Goal: Task Accomplishment & Management: Manage account settings

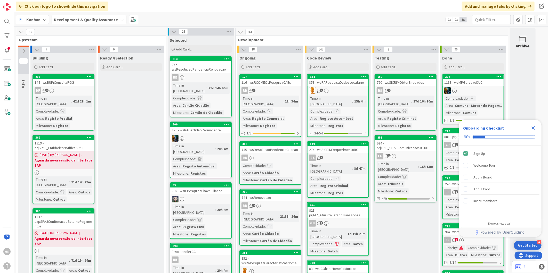
click at [268, 127] on icon "Close Checklist" at bounding box center [533, 128] width 6 height 6
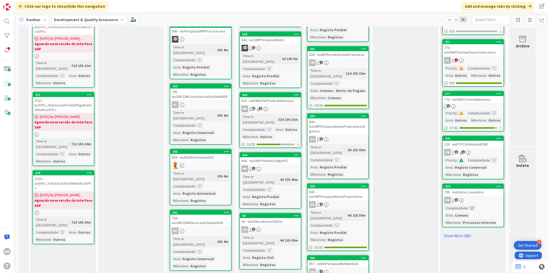
scroll to position [344, 0]
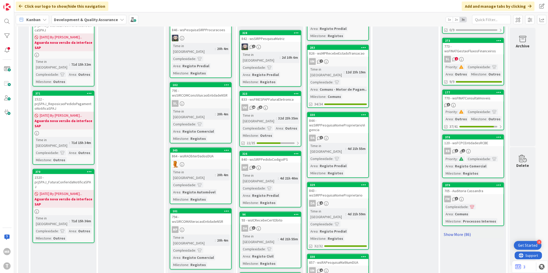
click at [268, 230] on link "Show More (86)" at bounding box center [473, 234] width 62 height 8
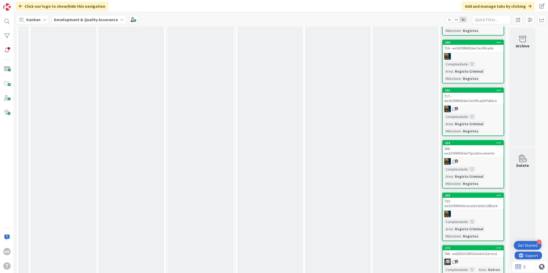
scroll to position [1260, 0]
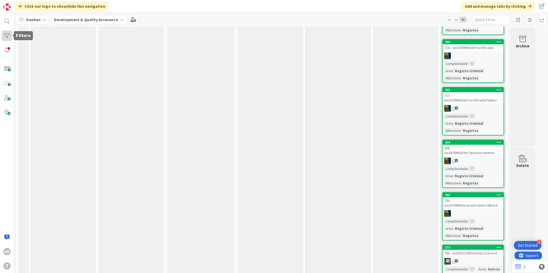
click at [6, 36] on div at bounding box center [7, 36] width 10 height 10
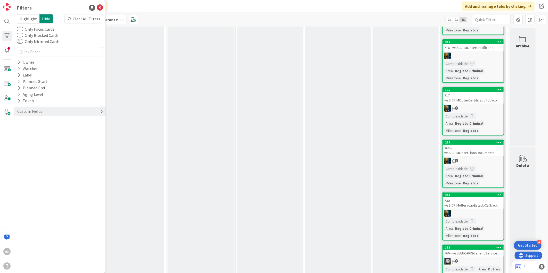
click at [21, 112] on div "Custom Fields" at bounding box center [30, 111] width 26 height 6
click at [35, 124] on button "Priority" at bounding box center [27, 122] width 20 height 6
click at [34, 150] on span "Low" at bounding box center [30, 150] width 13 height 7
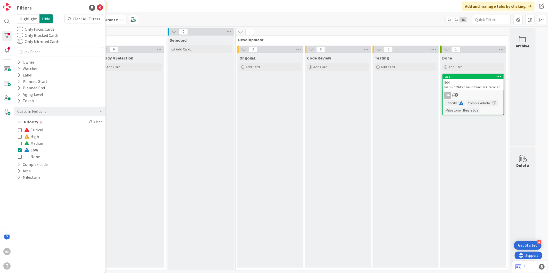
scroll to position [0, 0]
click at [31, 138] on span "High" at bounding box center [31, 136] width 15 height 7
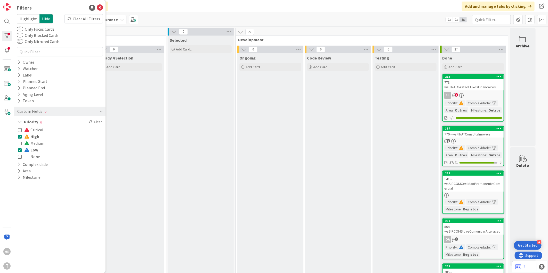
click at [32, 151] on span "Low" at bounding box center [31, 150] width 14 height 7
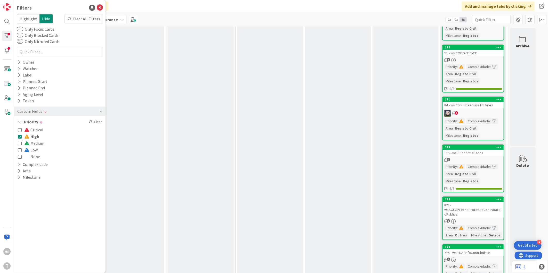
scroll to position [1067, 0]
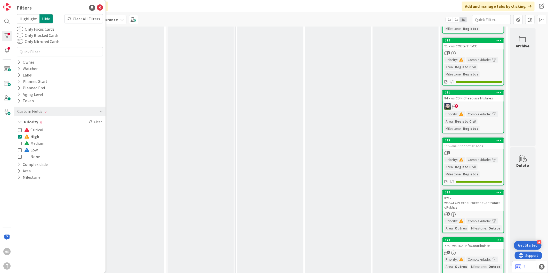
click at [40, 128] on span "Critical" at bounding box center [33, 130] width 19 height 7
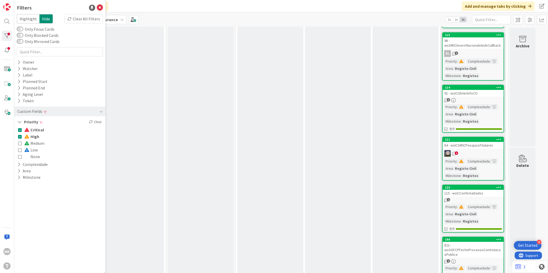
click at [36, 137] on span "High" at bounding box center [31, 136] width 15 height 7
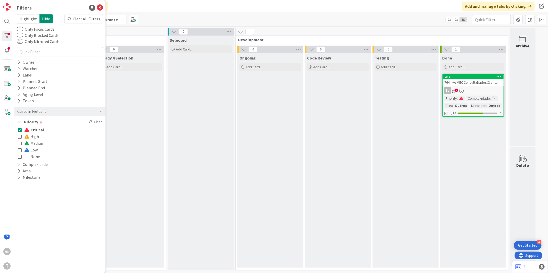
click at [34, 143] on span "Medium" at bounding box center [34, 143] width 20 height 7
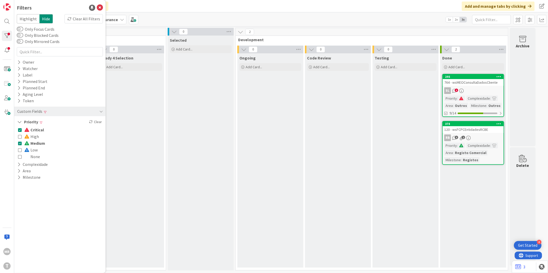
click at [36, 130] on span "Critical" at bounding box center [34, 130] width 20 height 7
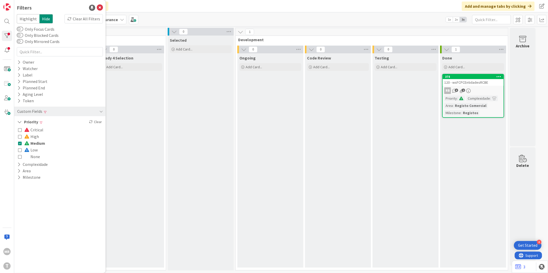
click at [36, 150] on span "Low" at bounding box center [30, 150] width 13 height 7
click at [36, 143] on span "Medium" at bounding box center [34, 143] width 21 height 7
click at [35, 155] on span "None" at bounding box center [32, 156] width 16 height 7
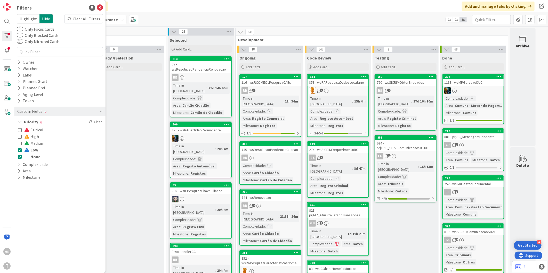
click at [35, 148] on span "Low" at bounding box center [31, 150] width 14 height 7
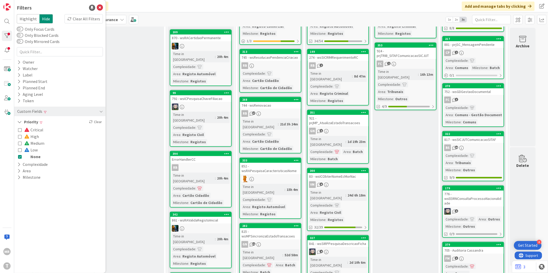
scroll to position [29, 0]
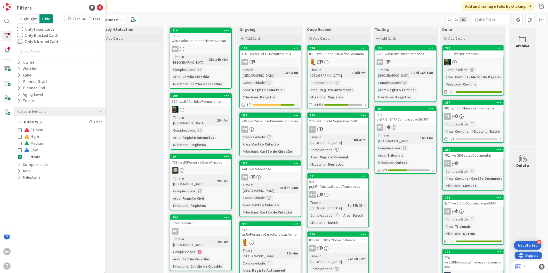
drag, startPoint x: 37, startPoint y: 158, endPoint x: 20, endPoint y: 159, distance: 16.8
click at [37, 158] on span "None" at bounding box center [32, 156] width 16 height 7
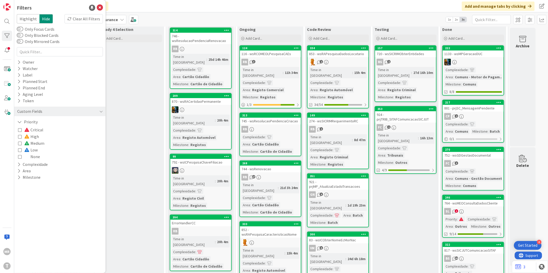
click at [34, 131] on span "Critical" at bounding box center [33, 130] width 19 height 7
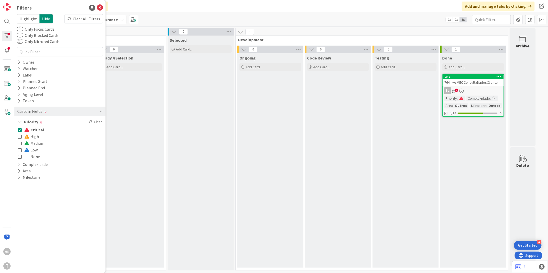
click at [34, 131] on span "Critical" at bounding box center [34, 130] width 20 height 7
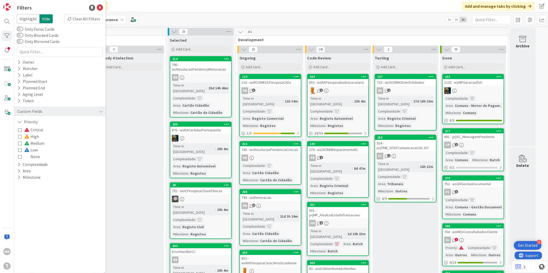
click at [34, 143] on span "Medium" at bounding box center [34, 143] width 20 height 7
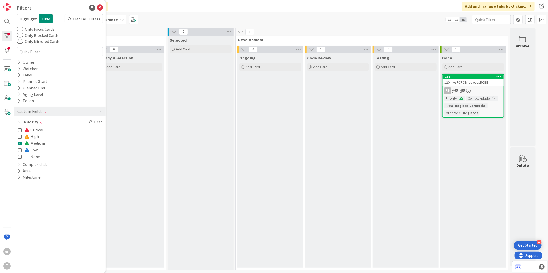
click at [30, 144] on span at bounding box center [27, 143] width 6 height 4
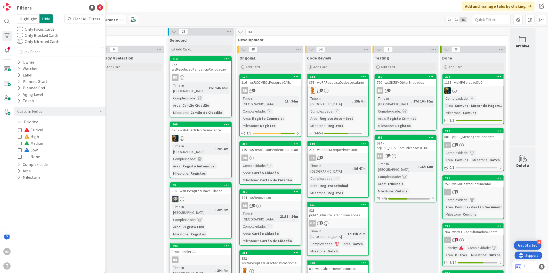
click at [33, 149] on span "Low" at bounding box center [30, 150] width 13 height 7
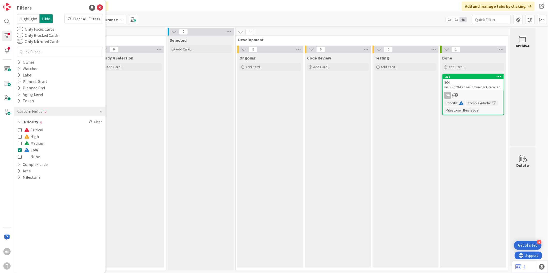
click at [34, 149] on span "Low" at bounding box center [31, 150] width 14 height 7
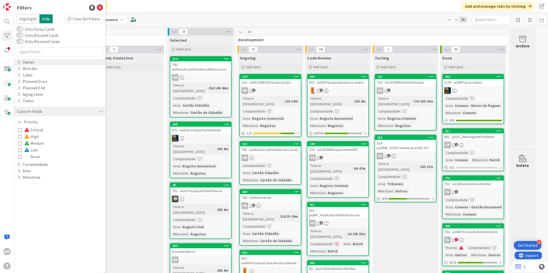
click at [21, 60] on div "Owner" at bounding box center [26, 62] width 18 height 6
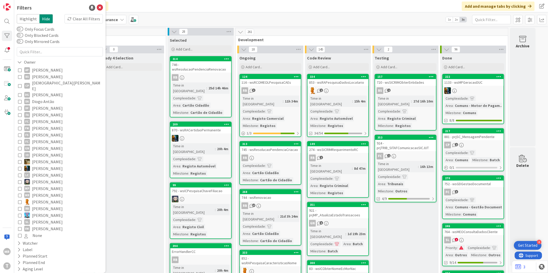
click at [40, 77] on span "[PERSON_NAME]" at bounding box center [47, 76] width 31 height 7
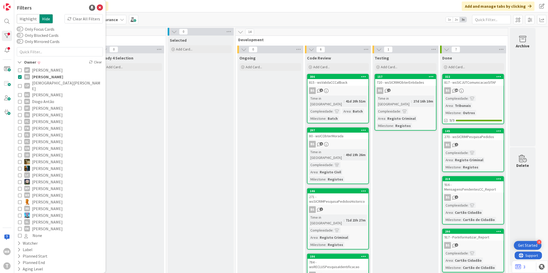
click at [40, 77] on span "[PERSON_NAME]" at bounding box center [47, 76] width 31 height 7
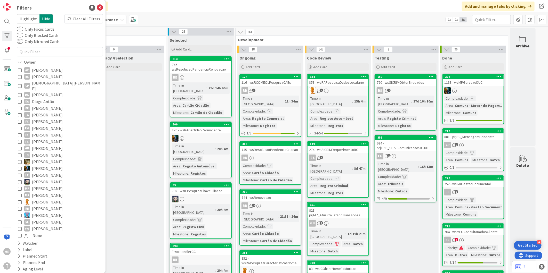
click at [40, 86] on span "[DEMOGRAPHIC_DATA][PERSON_NAME]" at bounding box center [67, 85] width 70 height 11
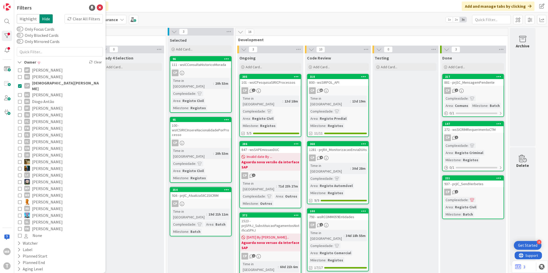
click at [40, 86] on span "[DEMOGRAPHIC_DATA][PERSON_NAME]" at bounding box center [67, 85] width 70 height 11
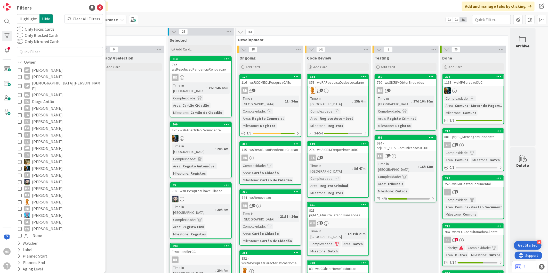
click at [40, 98] on span "Diogo Antão" at bounding box center [43, 101] width 22 height 7
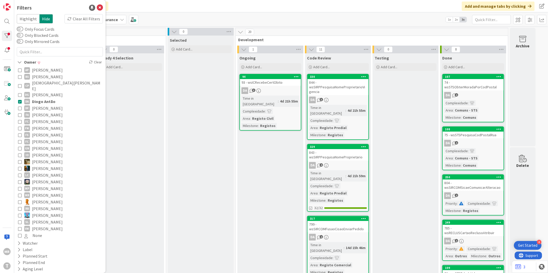
click at [40, 98] on span "Diogo Antão" at bounding box center [43, 101] width 23 height 7
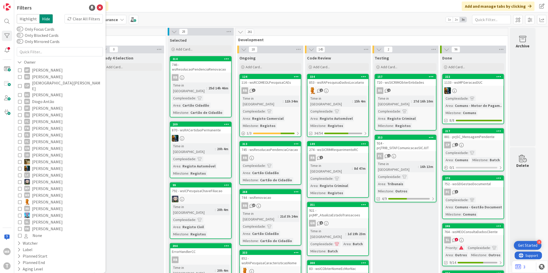
click at [43, 112] on span "[PERSON_NAME]" at bounding box center [47, 115] width 31 height 7
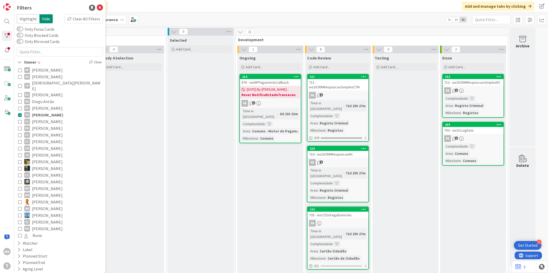
click at [43, 112] on span "[PERSON_NAME]" at bounding box center [47, 115] width 31 height 7
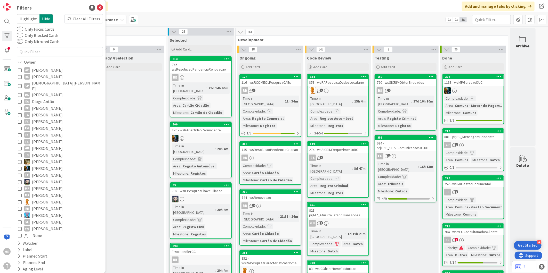
click at [43, 125] on span "[PERSON_NAME]" at bounding box center [47, 128] width 31 height 7
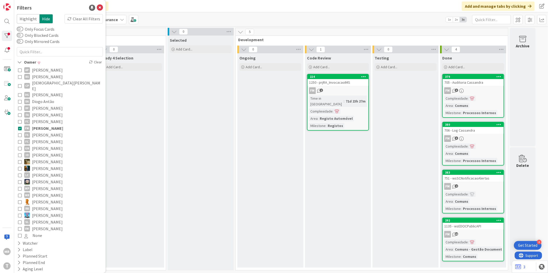
click at [44, 125] on span "[PERSON_NAME]" at bounding box center [47, 128] width 31 height 7
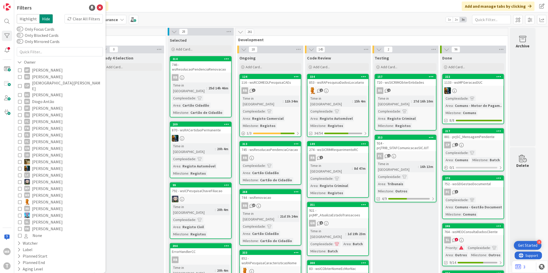
click at [45, 118] on span "[PERSON_NAME]" at bounding box center [47, 121] width 31 height 7
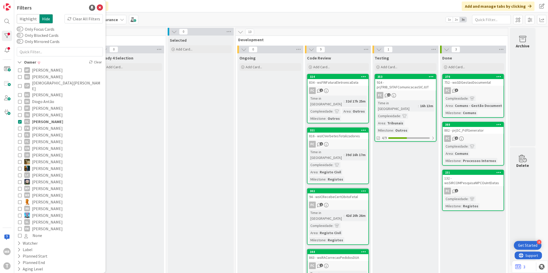
click at [45, 118] on span "[PERSON_NAME]" at bounding box center [47, 121] width 31 height 7
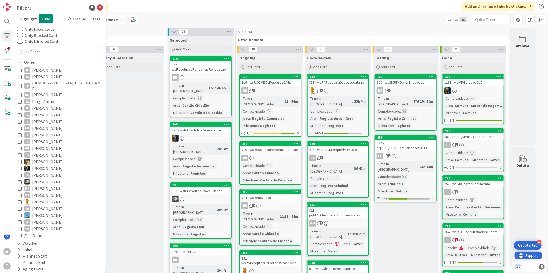
click at [49, 132] on span "[PERSON_NAME]" at bounding box center [47, 135] width 31 height 7
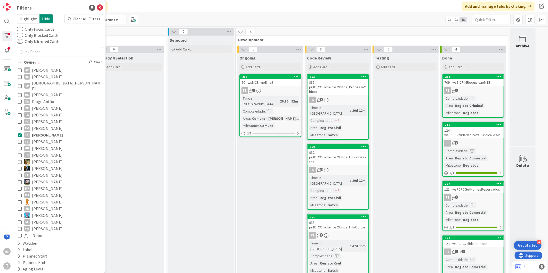
click at [39, 132] on span "[PERSON_NAME]" at bounding box center [47, 135] width 31 height 7
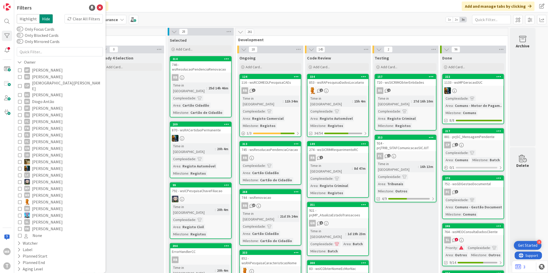
click at [38, 145] on span "[PERSON_NAME]" at bounding box center [47, 148] width 31 height 7
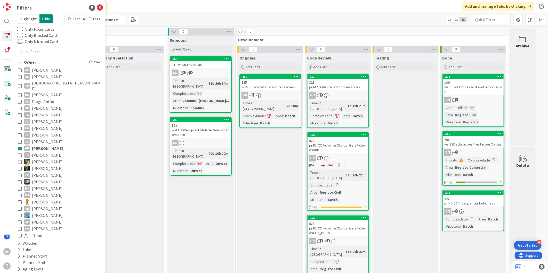
click at [38, 145] on span "[PERSON_NAME]" at bounding box center [47, 148] width 31 height 7
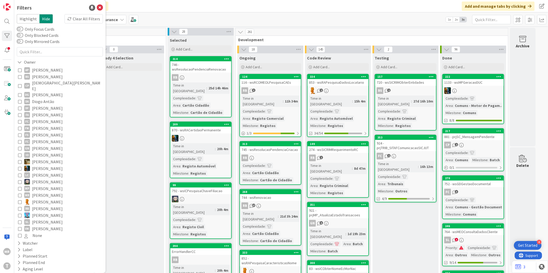
click at [43, 159] on span "[PERSON_NAME]" at bounding box center [47, 162] width 31 height 7
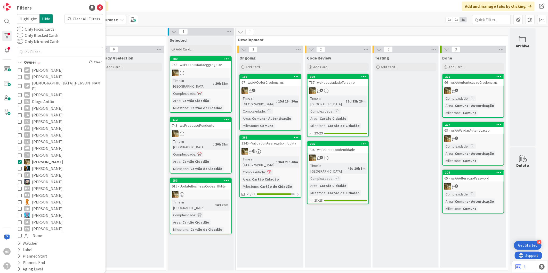
click at [43, 159] on span "[PERSON_NAME]" at bounding box center [47, 162] width 31 height 7
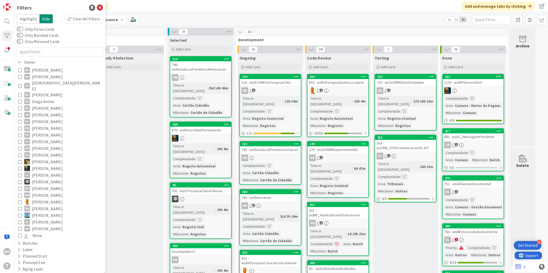
click at [46, 179] on span "[PERSON_NAME]" at bounding box center [47, 182] width 31 height 7
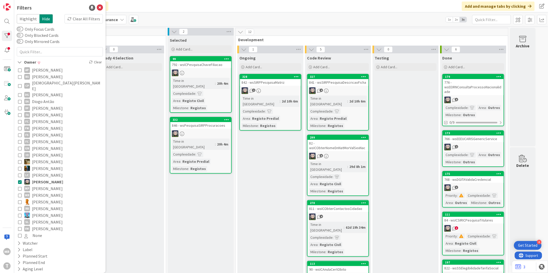
click at [46, 179] on span "[PERSON_NAME]" at bounding box center [47, 182] width 31 height 7
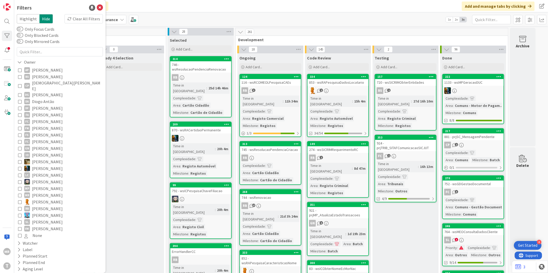
click at [46, 185] on span "[PERSON_NAME]" at bounding box center [47, 188] width 31 height 7
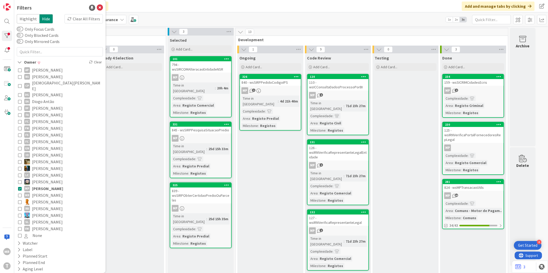
click at [46, 185] on span "[PERSON_NAME]" at bounding box center [47, 188] width 31 height 7
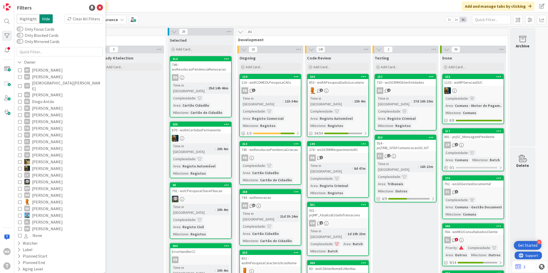
click at [42, 179] on span "[PERSON_NAME]" at bounding box center [47, 182] width 31 height 7
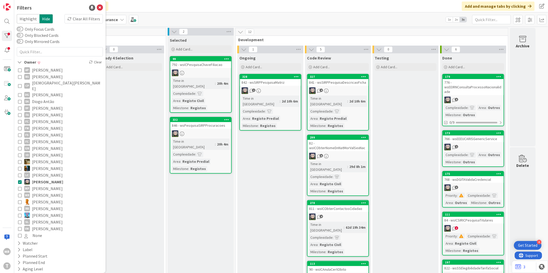
click at [40, 179] on span "[PERSON_NAME]" at bounding box center [47, 182] width 31 height 7
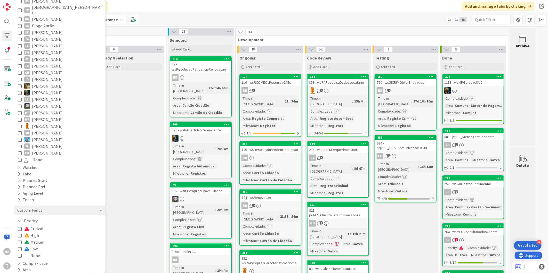
scroll to position [81, 0]
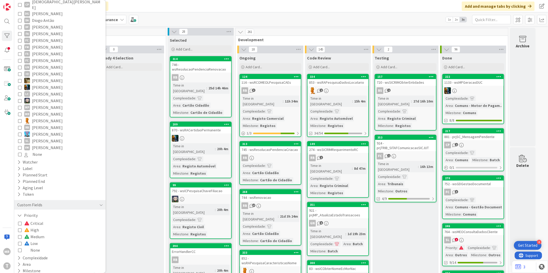
click at [30, 240] on span "Low" at bounding box center [30, 243] width 13 height 7
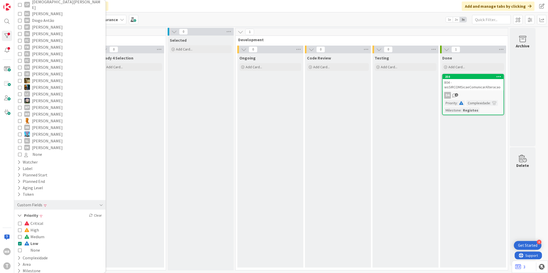
click at [38, 227] on span "High" at bounding box center [31, 230] width 15 height 7
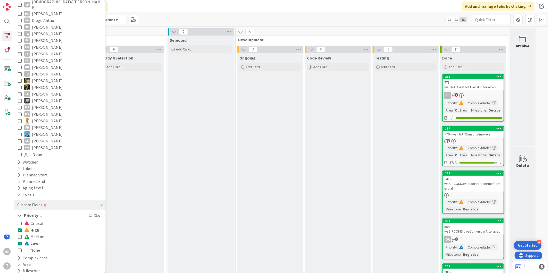
click at [36, 240] on span "Low" at bounding box center [31, 243] width 14 height 7
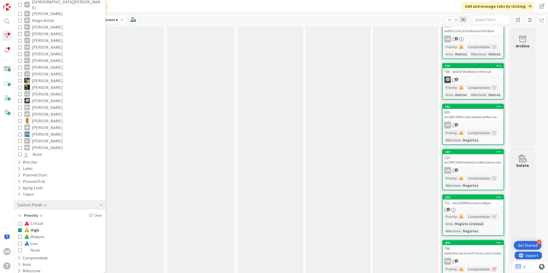
scroll to position [229, 0]
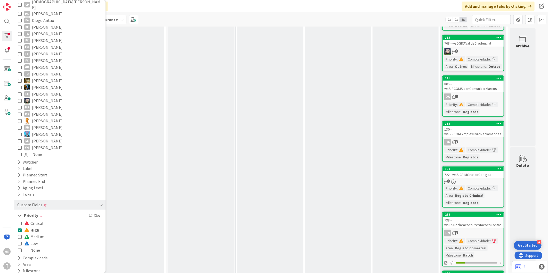
click at [32, 240] on span "Low" at bounding box center [30, 243] width 13 height 7
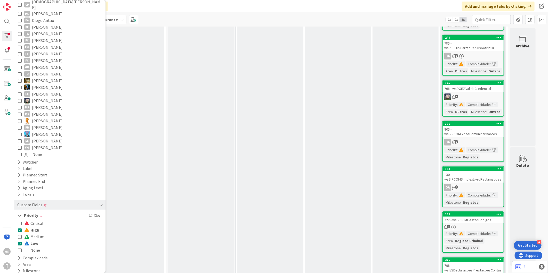
click at [34, 228] on span "High" at bounding box center [31, 230] width 15 height 7
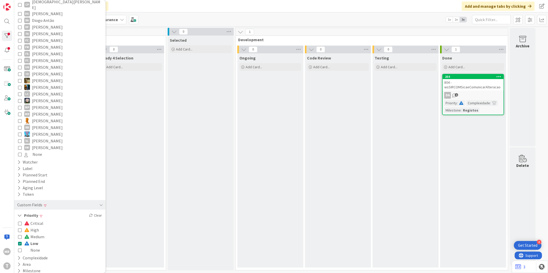
click at [32, 240] on span "Low" at bounding box center [31, 243] width 14 height 7
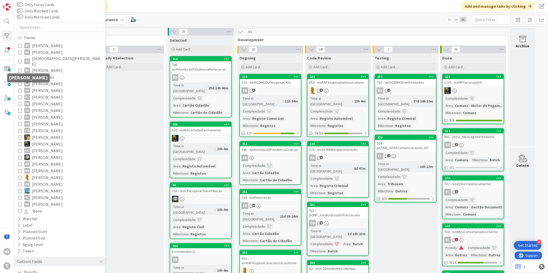
scroll to position [24, 0]
click at [50, 74] on span "Diogo Antão" at bounding box center [43, 77] width 22 height 7
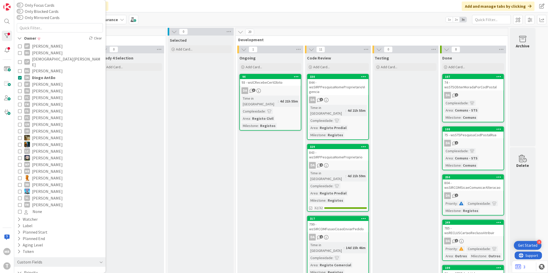
click at [41, 94] on span "[PERSON_NAME]" at bounding box center [47, 97] width 31 height 7
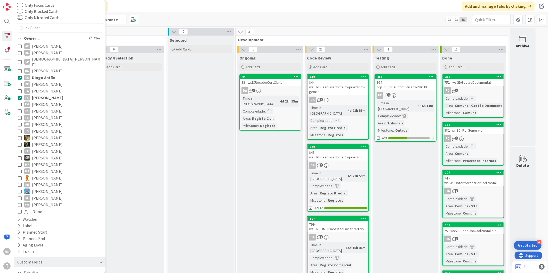
click at [43, 74] on span "Diogo Antão" at bounding box center [43, 77] width 23 height 7
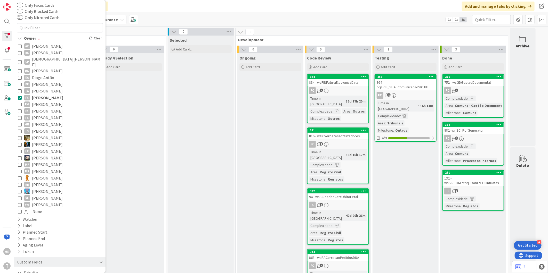
click at [41, 94] on span "[PERSON_NAME]" at bounding box center [47, 97] width 31 height 7
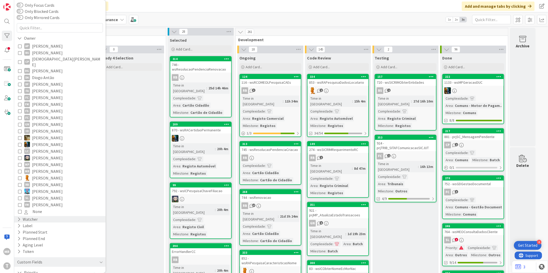
click at [34, 216] on div "Watcher" at bounding box center [27, 219] width 21 height 6
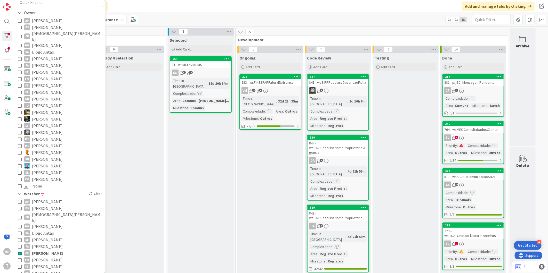
scroll to position [81, 0]
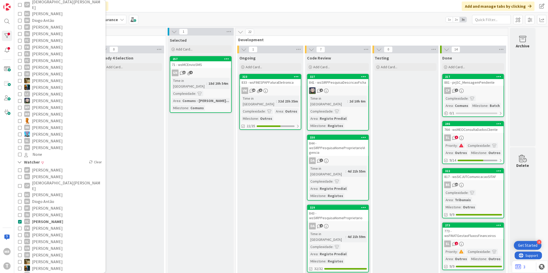
click at [48, 225] on span "[PERSON_NAME]" at bounding box center [47, 228] width 31 height 7
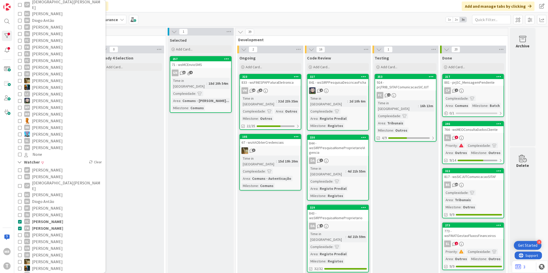
click at [52, 218] on span "[PERSON_NAME]" at bounding box center [47, 221] width 31 height 7
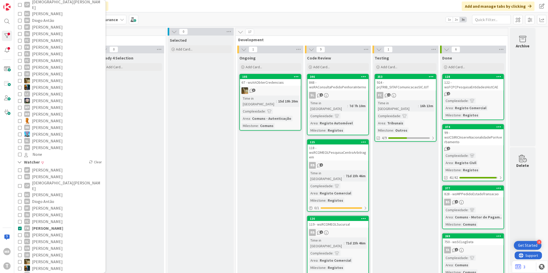
click at [52, 225] on span "[PERSON_NAME]" at bounding box center [47, 228] width 31 height 7
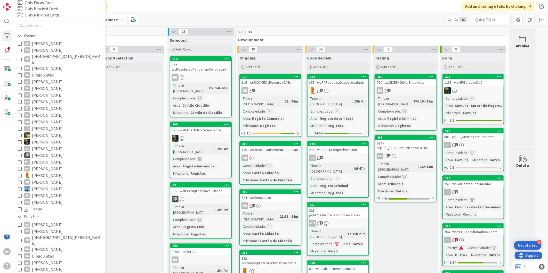
scroll to position [24, 0]
click at [42, 108] on span "[PERSON_NAME]" at bounding box center [47, 111] width 31 height 7
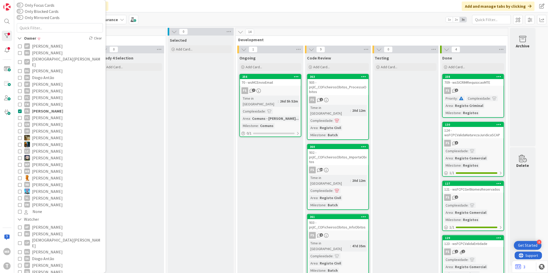
click at [39, 135] on span "[PERSON_NAME]" at bounding box center [47, 138] width 31 height 7
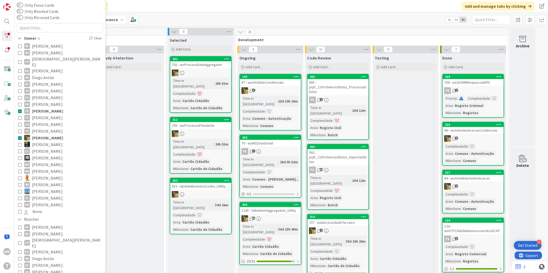
click at [42, 108] on span "[PERSON_NAME]" at bounding box center [47, 111] width 31 height 7
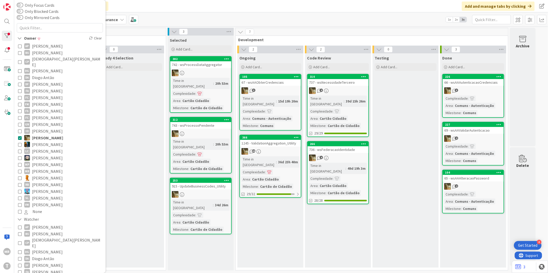
click at [50, 135] on span "[PERSON_NAME]" at bounding box center [47, 138] width 31 height 7
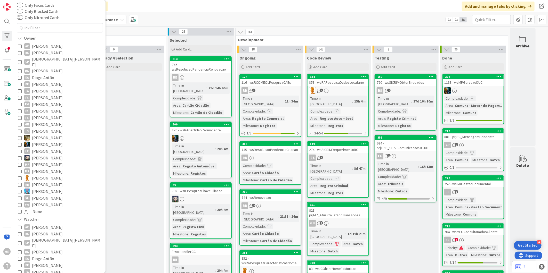
click at [36, 141] on span "[PERSON_NAME]" at bounding box center [47, 144] width 31 height 7
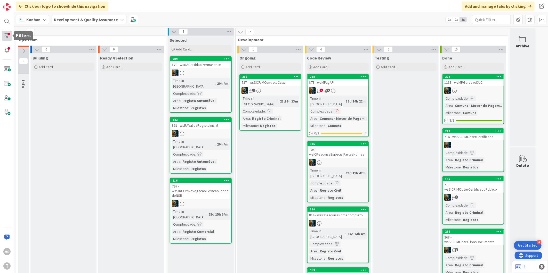
click at [7, 36] on div at bounding box center [7, 36] width 10 height 10
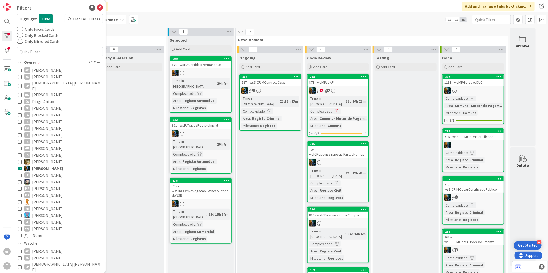
click at [44, 199] on span "[PERSON_NAME]" at bounding box center [47, 202] width 31 height 7
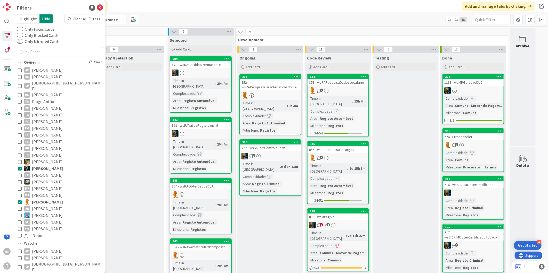
click at [45, 165] on span "[PERSON_NAME]" at bounding box center [47, 168] width 31 height 7
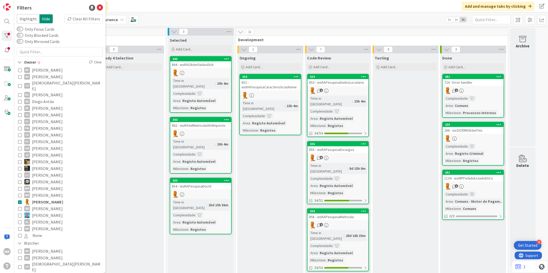
click at [39, 199] on span "[PERSON_NAME]" at bounding box center [47, 202] width 31 height 7
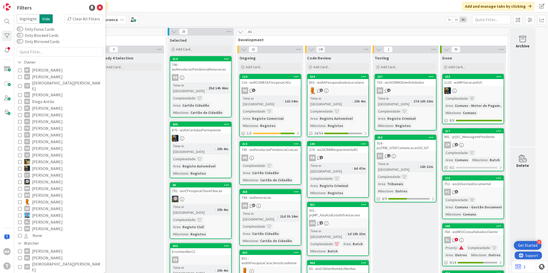
click at [45, 179] on span "[PERSON_NAME]" at bounding box center [47, 182] width 31 height 7
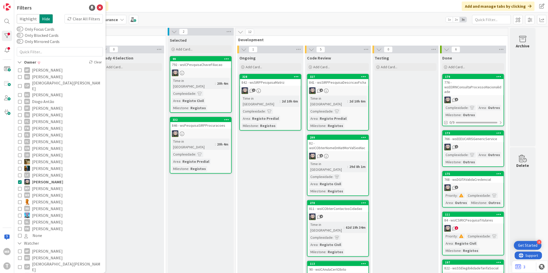
click at [42, 199] on span "[PERSON_NAME]" at bounding box center [47, 202] width 31 height 7
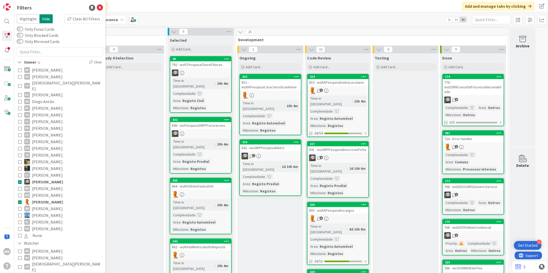
click at [52, 179] on span "[PERSON_NAME]" at bounding box center [47, 182] width 31 height 7
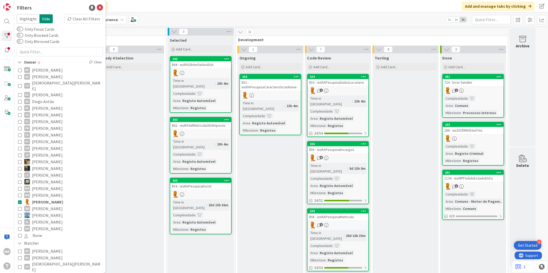
click at [42, 205] on span "[PERSON_NAME]" at bounding box center [47, 208] width 31 height 7
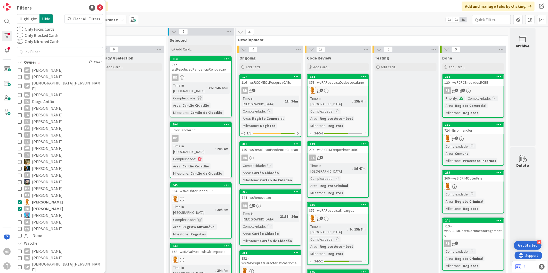
click at [45, 199] on span "[PERSON_NAME]" at bounding box center [47, 202] width 31 height 7
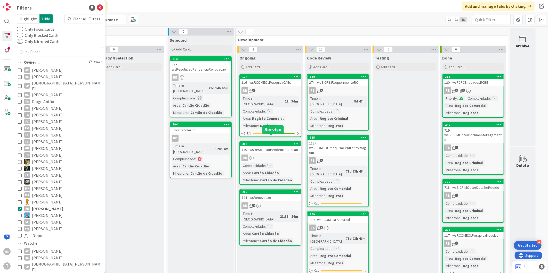
click at [265, 142] on div "313" at bounding box center [271, 144] width 59 height 4
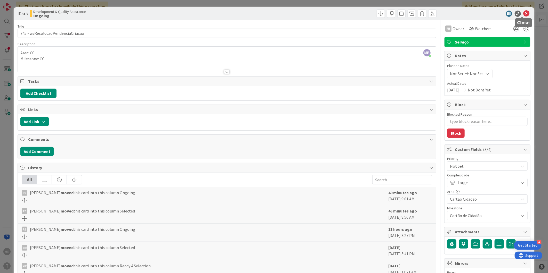
click at [268, 13] on icon at bounding box center [526, 14] width 6 height 6
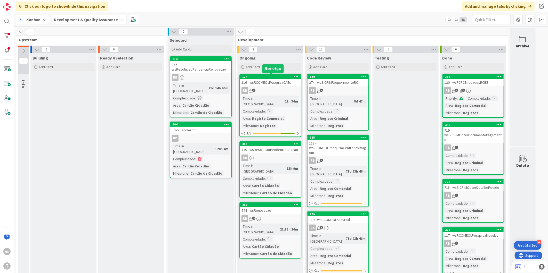
click at [268, 78] on div "124" at bounding box center [271, 77] width 59 height 4
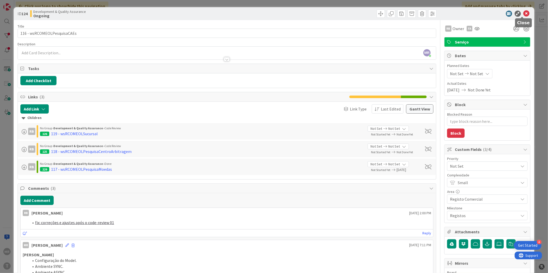
click at [268, 12] on icon at bounding box center [526, 14] width 6 height 6
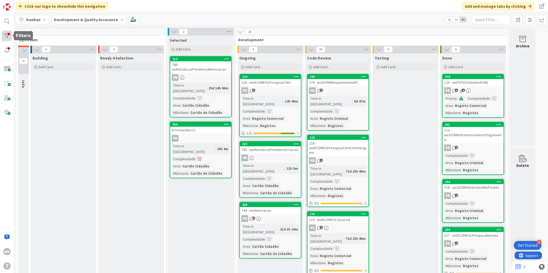
click at [9, 35] on div at bounding box center [7, 36] width 10 height 10
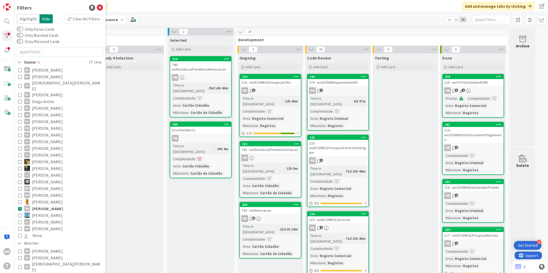
click at [43, 205] on span "[PERSON_NAME]" at bounding box center [47, 208] width 31 height 7
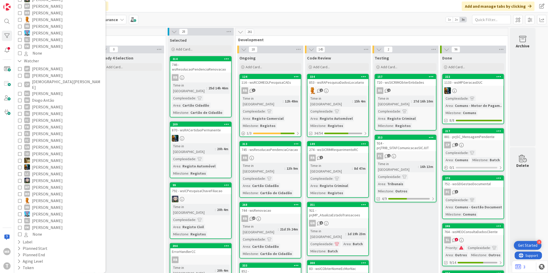
scroll to position [215, 0]
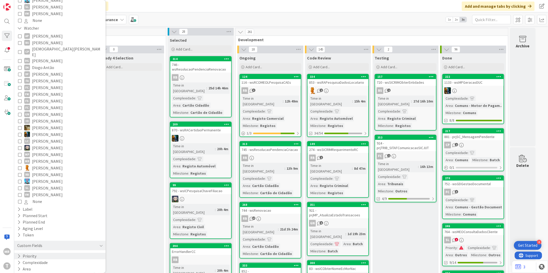
click at [28, 253] on button "Priority" at bounding box center [27, 256] width 20 height 6
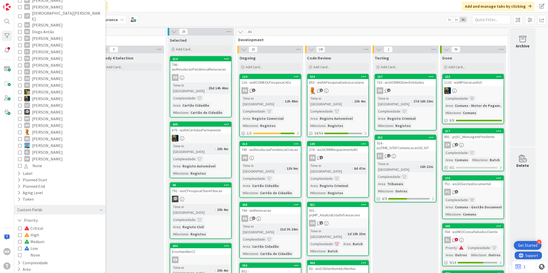
scroll to position [251, 0]
click at [35, 231] on span "High" at bounding box center [31, 234] width 15 height 7
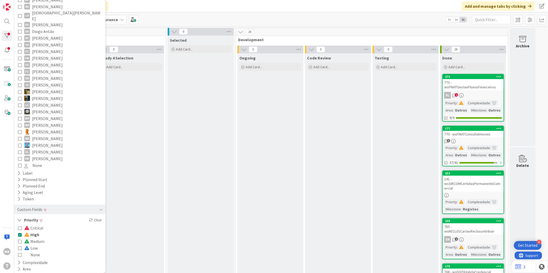
click at [44, 225] on div "Critical High Medium Low None" at bounding box center [60, 242] width 84 height 34
click at [38, 225] on span "Critical" at bounding box center [33, 228] width 19 height 7
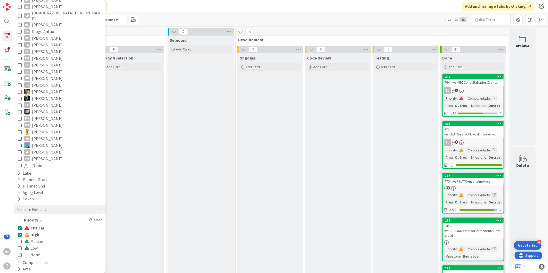
click at [36, 231] on span "High" at bounding box center [31, 234] width 15 height 7
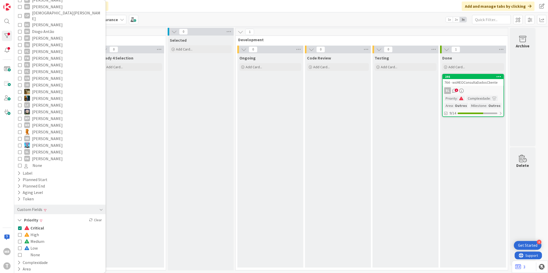
click at [39, 225] on span "Critical" at bounding box center [34, 228] width 20 height 7
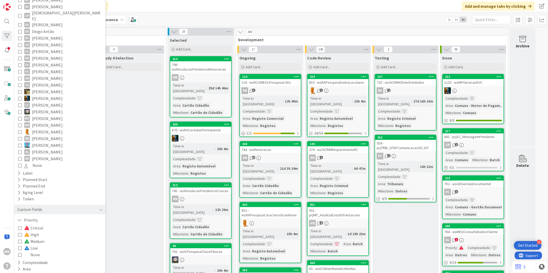
click at [34, 238] on span "Medium" at bounding box center [34, 241] width 20 height 7
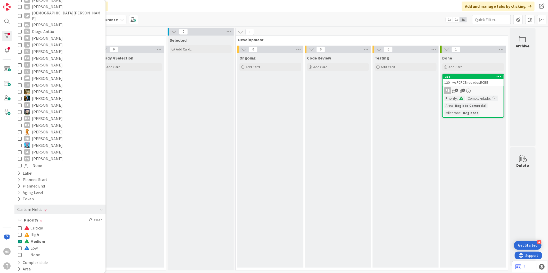
click at [32, 238] on span "Medium" at bounding box center [34, 241] width 21 height 7
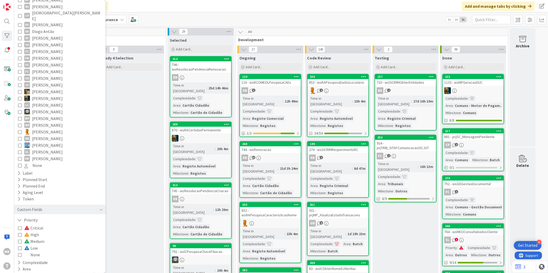
click at [32, 245] on span "Low" at bounding box center [30, 248] width 13 height 7
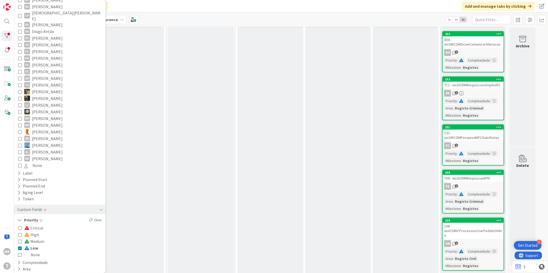
scroll to position [0, 0]
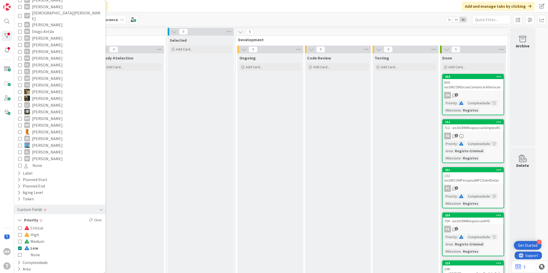
click at [34, 238] on span "Medium" at bounding box center [34, 241] width 20 height 7
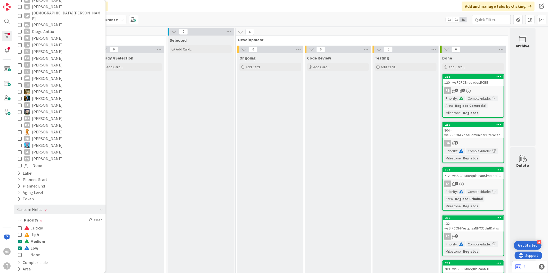
click at [32, 245] on span "Low" at bounding box center [31, 248] width 14 height 7
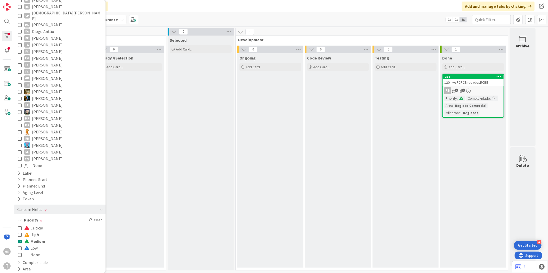
click at [36, 231] on span "High" at bounding box center [31, 234] width 15 height 7
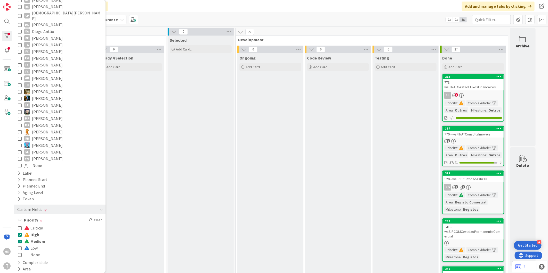
click at [36, 238] on span "Medium" at bounding box center [34, 241] width 21 height 7
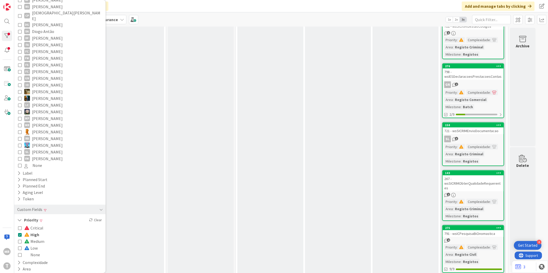
scroll to position [429, 0]
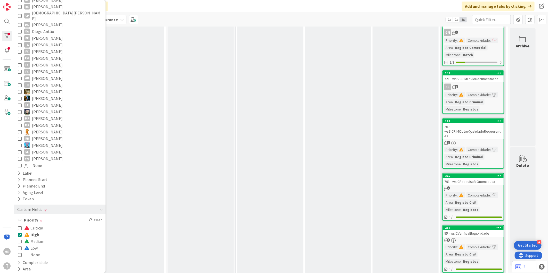
click at [31, 231] on span "High" at bounding box center [31, 234] width 15 height 7
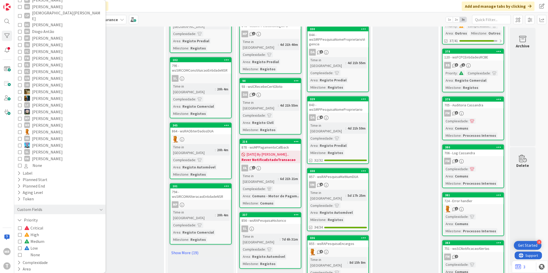
click at [38, 225] on span "Critical" at bounding box center [33, 228] width 19 height 7
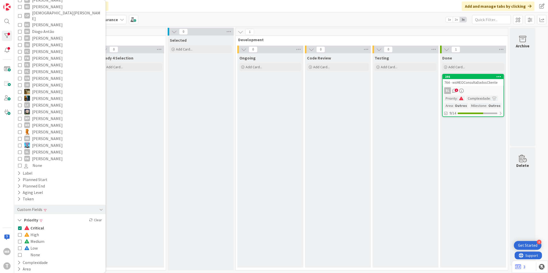
scroll to position [0, 0]
click at [38, 225] on span "Critical" at bounding box center [34, 228] width 20 height 7
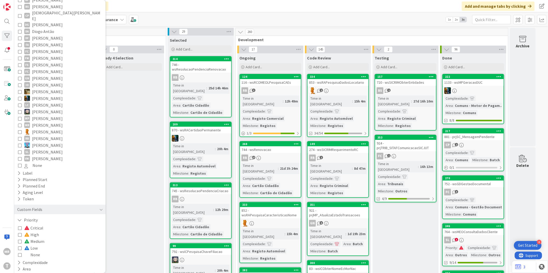
click at [37, 231] on span "High" at bounding box center [31, 234] width 15 height 7
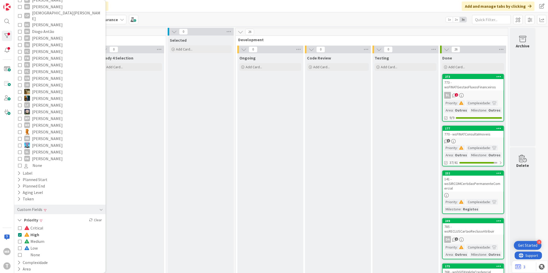
click at [37, 231] on span "High" at bounding box center [31, 234] width 15 height 7
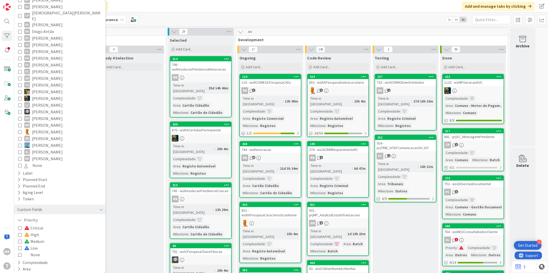
click at [19, 240] on icon at bounding box center [20, 242] width 4 height 4
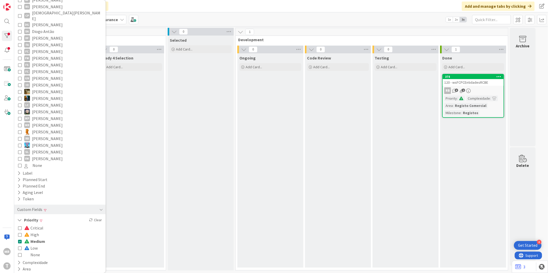
click at [19, 240] on icon at bounding box center [20, 242] width 4 height 4
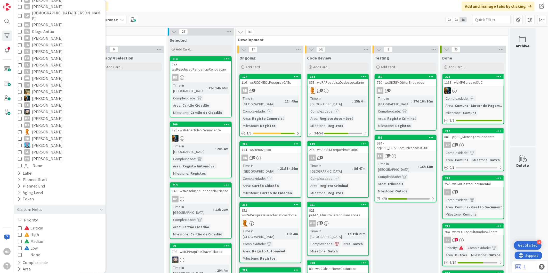
click at [54, 149] on span "[PERSON_NAME]" at bounding box center [47, 152] width 31 height 7
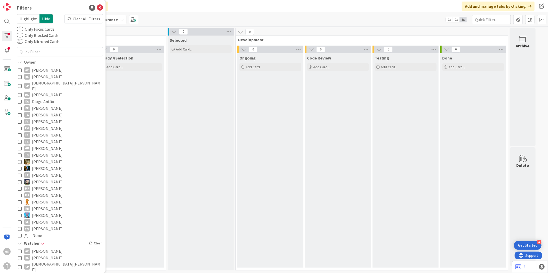
scroll to position [143, 0]
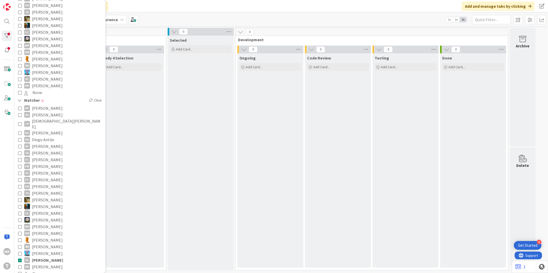
click at [49, 257] on span "[PERSON_NAME]" at bounding box center [47, 260] width 31 height 7
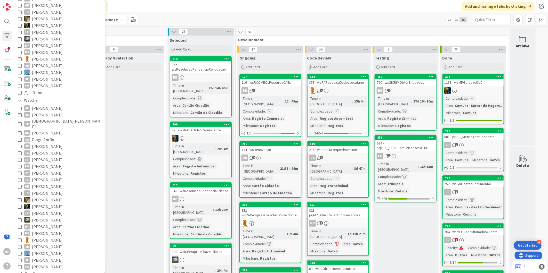
click at [46, 76] on span "[PERSON_NAME]" at bounding box center [47, 79] width 31 height 7
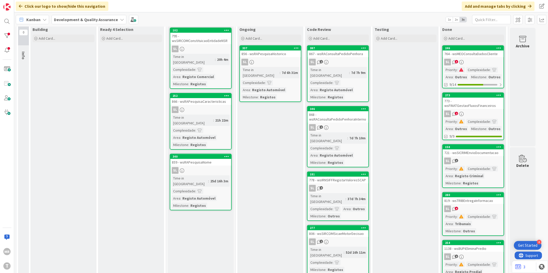
scroll to position [0, 0]
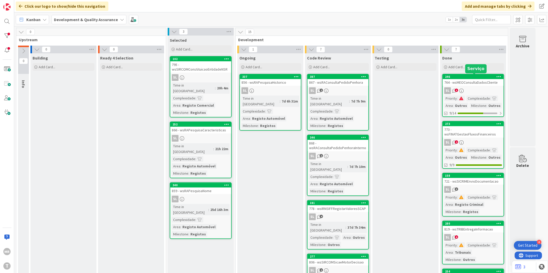
click at [268, 76] on div "246" at bounding box center [474, 77] width 59 height 4
type textarea "x"
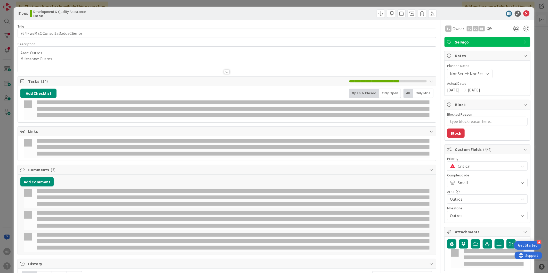
select select "java"
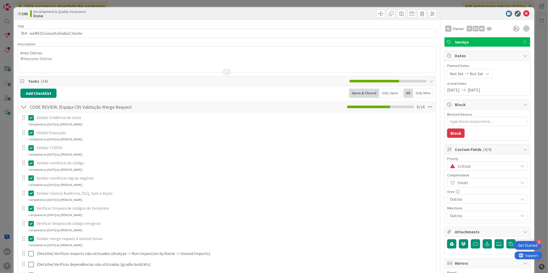
type textarea "x"
click at [268, 14] on icon at bounding box center [526, 14] width 6 height 6
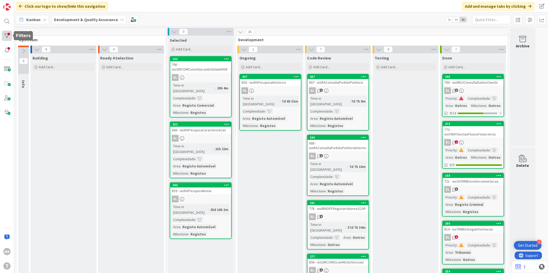
click at [9, 33] on div at bounding box center [7, 36] width 10 height 10
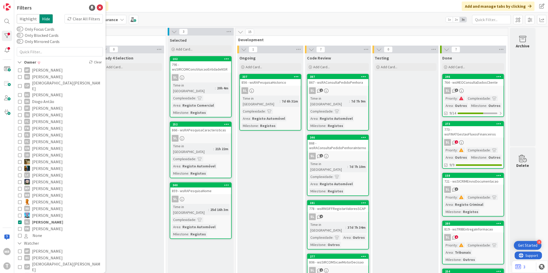
click at [52, 219] on span "[PERSON_NAME]" at bounding box center [47, 222] width 31 height 7
